Goal: Information Seeking & Learning: Learn about a topic

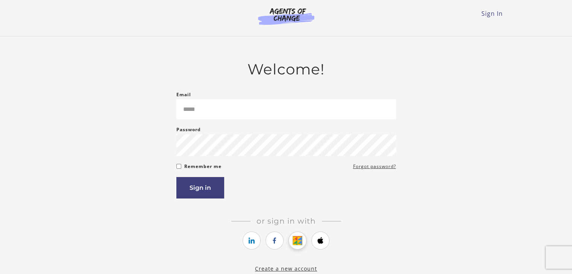
click at [298, 239] on icon "https://courses.thinkific.com/users/auth/google?ss%5Breferral%5D=&ss%5Buser_ret…" at bounding box center [297, 240] width 9 height 9
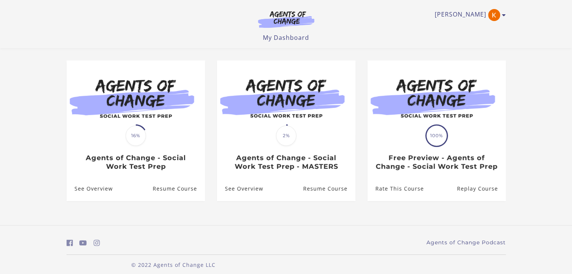
scroll to position [70, 0]
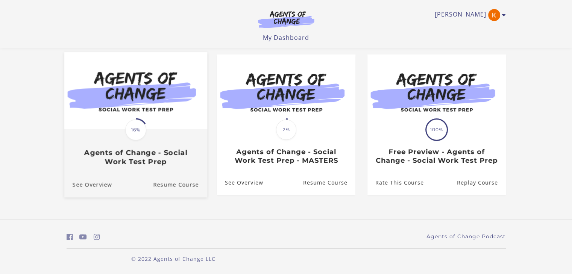
click at [116, 115] on img at bounding box center [135, 90] width 143 height 77
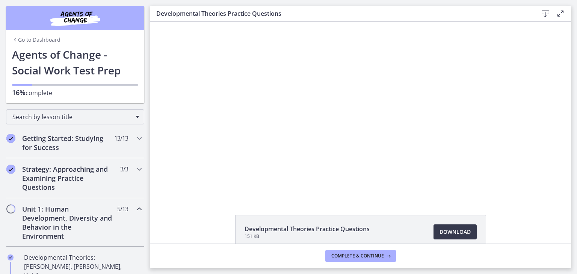
click at [403, 157] on div at bounding box center [360, 110] width 309 height 176
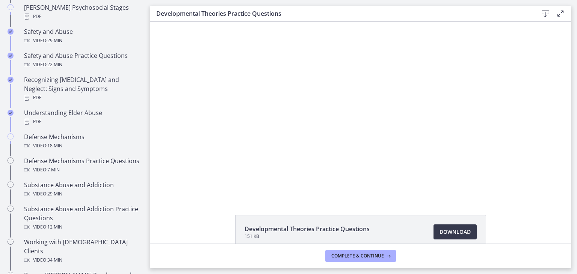
scroll to position [322, 0]
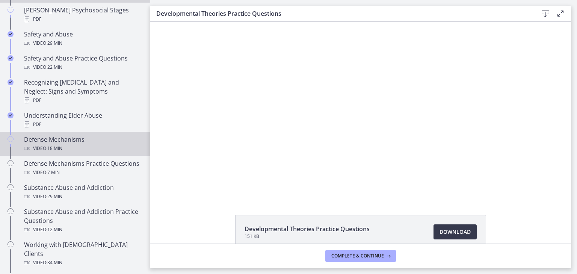
click at [98, 144] on div "Video · 18 min" at bounding box center [82, 148] width 117 height 9
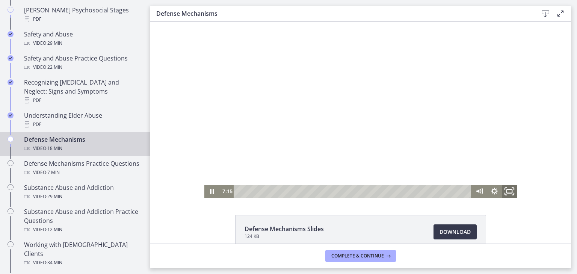
click at [503, 190] on icon "Fullscreen" at bounding box center [510, 191] width 18 height 15
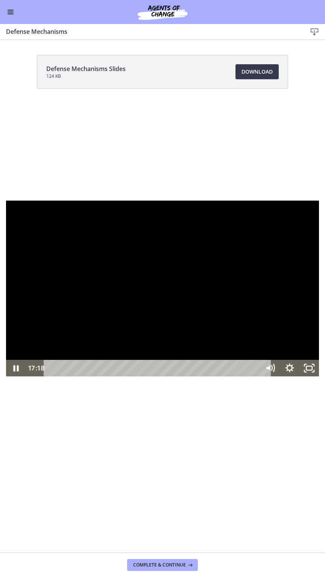
scroll to position [321, 0]
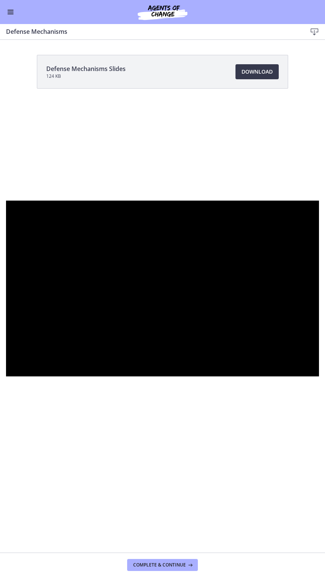
click at [53, 274] on div at bounding box center [162, 289] width 313 height 176
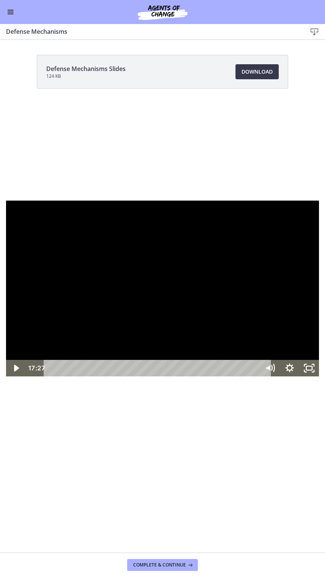
click at [39, 274] on div at bounding box center [162, 289] width 313 height 176
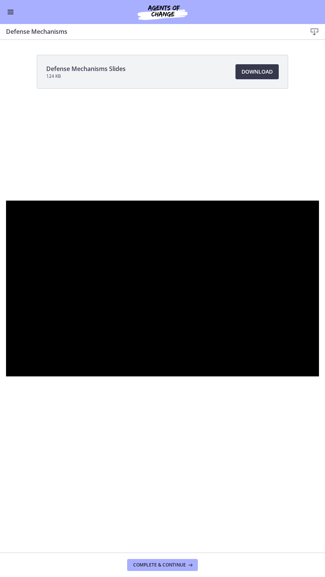
click at [64, 274] on div at bounding box center [162, 289] width 313 height 176
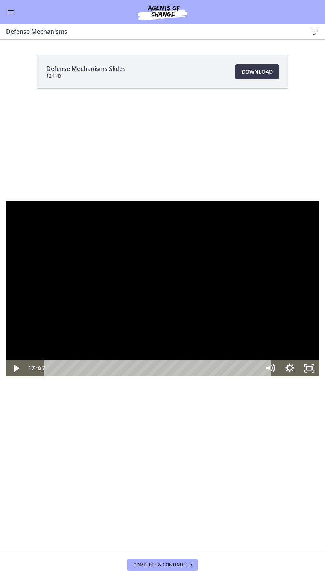
click at [62, 274] on div at bounding box center [162, 289] width 313 height 176
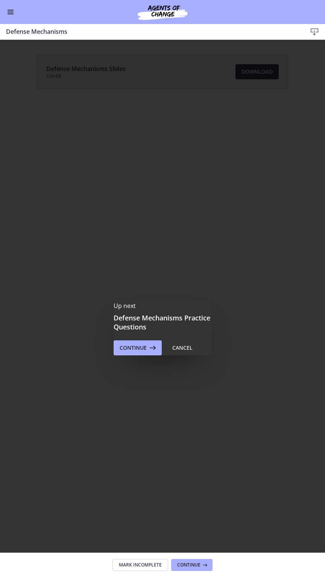
scroll to position [0, 0]
click at [53, 274] on div "Click for sound @keyframes VOLUME_SMALL_WAVE_FLASH { 0% { opacity: 0; } 33% { o…" at bounding box center [162, 288] width 325 height 577
click at [51, 274] on div "Click for sound @keyframes VOLUME_SMALL_WAVE_FLASH { 0% { opacity: 0; } 33% { o…" at bounding box center [162, 288] width 325 height 577
click at [27, 274] on div at bounding box center [162, 288] width 325 height 183
click at [90, 274] on div "Click for sound @keyframes VOLUME_SMALL_WAVE_FLASH { 0% { opacity: 0; } 33% { o…" at bounding box center [162, 288] width 325 height 577
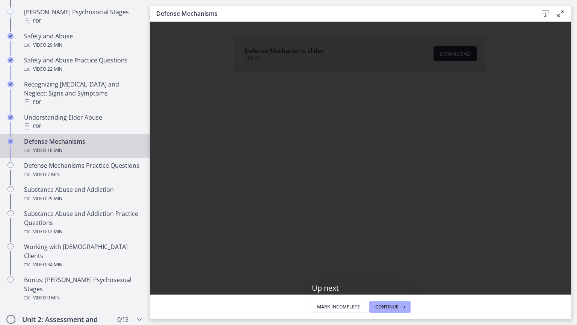
scroll to position [322, 0]
click at [255, 209] on div at bounding box center [288, 162] width 577 height 325
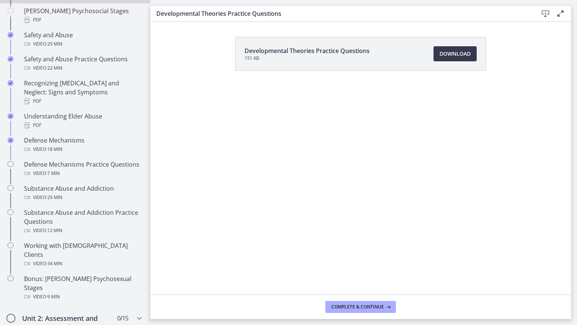
click at [85, 268] on div at bounding box center [288, 162] width 571 height 325
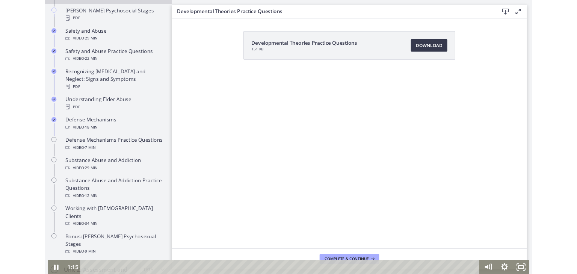
scroll to position [322, 0]
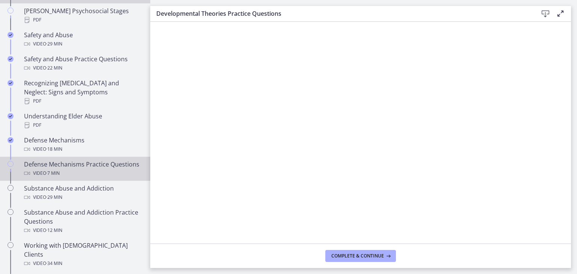
click at [104, 160] on div "Defense Mechanisms Practice Questions Video · 7 min" at bounding box center [82, 169] width 117 height 18
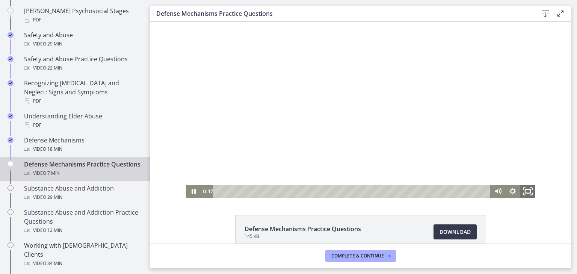
click at [525, 192] on icon "Fullscreen" at bounding box center [528, 191] width 18 height 15
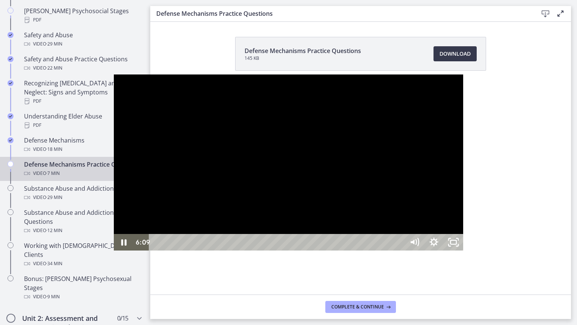
click at [343, 248] on div at bounding box center [289, 162] width 350 height 176
click at [345, 247] on div at bounding box center [289, 162] width 350 height 176
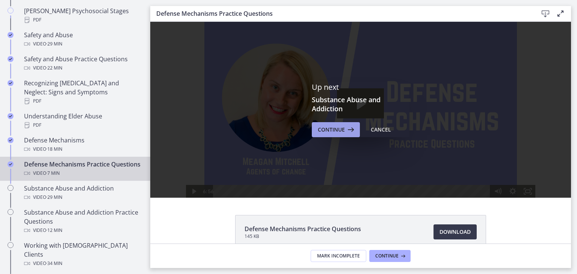
click at [334, 133] on span "Continue" at bounding box center [331, 129] width 27 height 9
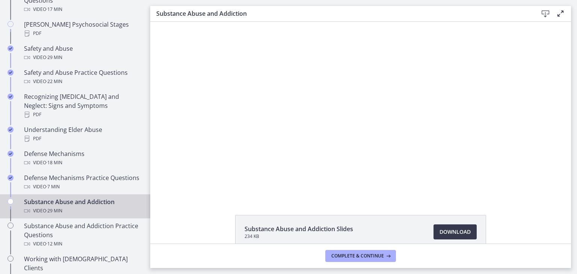
scroll to position [301, 0]
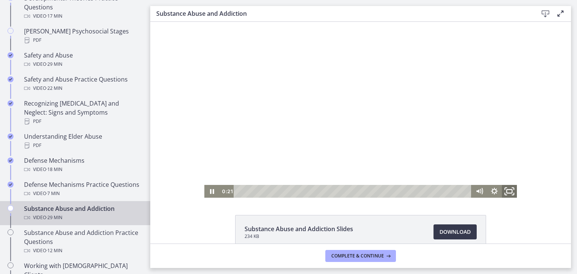
click at [507, 191] on icon "Fullscreen" at bounding box center [510, 191] width 18 height 15
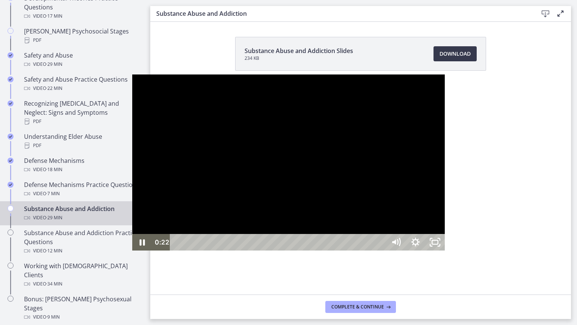
click at [413, 185] on div at bounding box center [288, 162] width 313 height 176
